Goal: Task Accomplishment & Management: Manage account settings

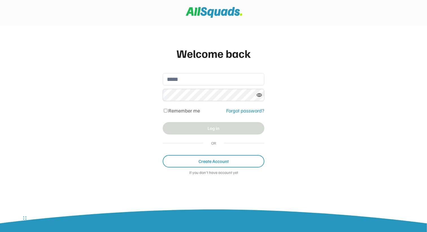
click at [196, 83] on input "email" at bounding box center [214, 79] width 102 height 12
type input "**********"
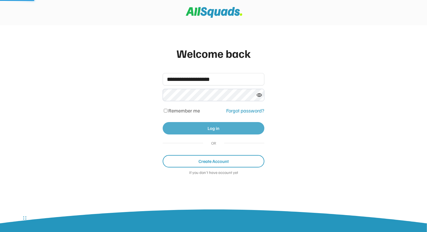
click at [186, 130] on button "Log in" at bounding box center [214, 128] width 102 height 12
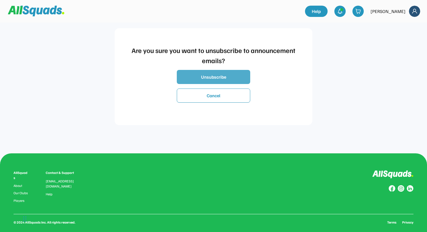
click at [226, 77] on button "Unsubscribe" at bounding box center [213, 77] width 73 height 14
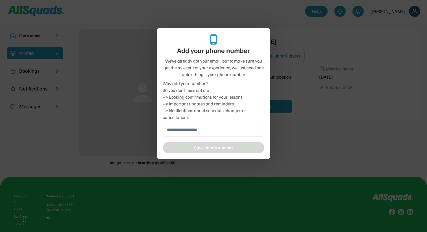
click at [339, 104] on div at bounding box center [213, 116] width 427 height 232
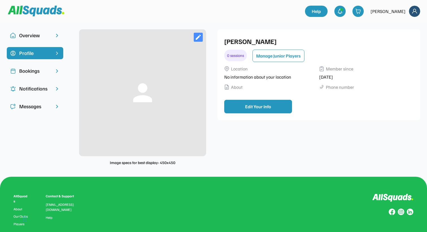
click at [417, 14] on img at bounding box center [414, 11] width 11 height 11
click at [404, 25] on link "Profile" at bounding box center [406, 24] width 33 height 11
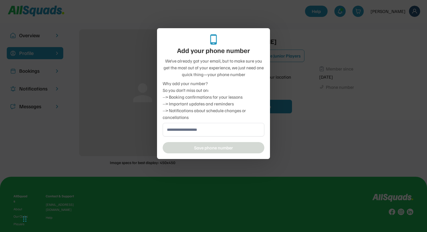
click at [295, 138] on div at bounding box center [213, 116] width 427 height 232
